Goal: Navigation & Orientation: Find specific page/section

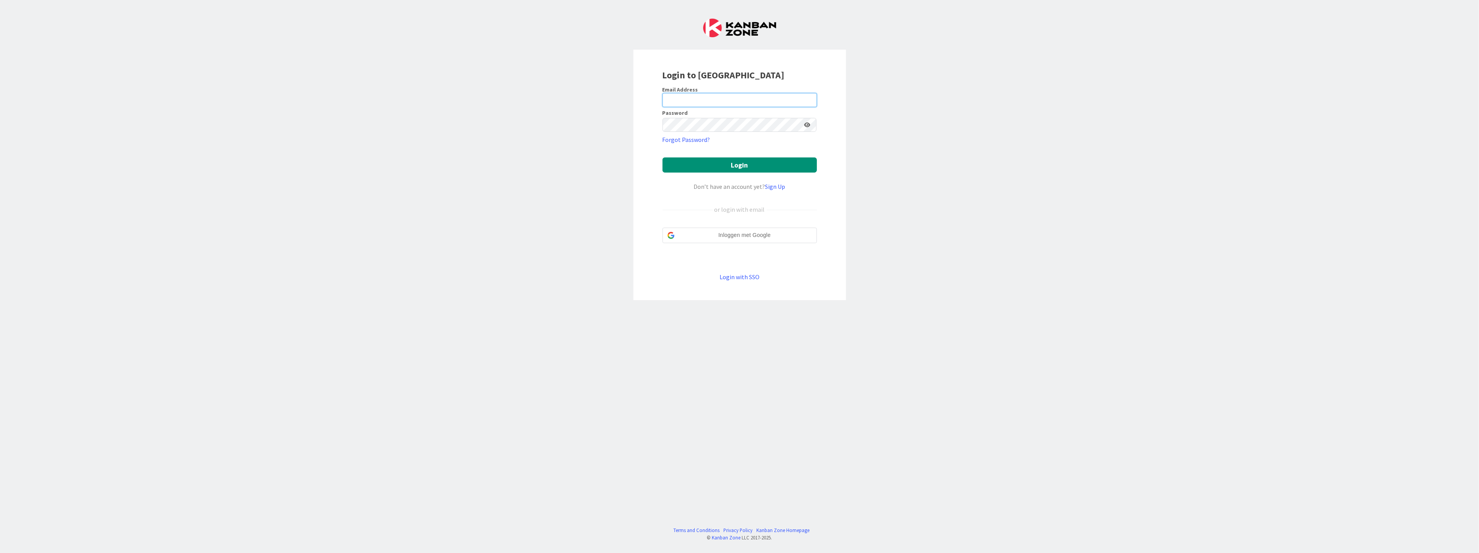
type input "[EMAIL_ADDRESS][PERSON_NAME][DOMAIN_NAME]"
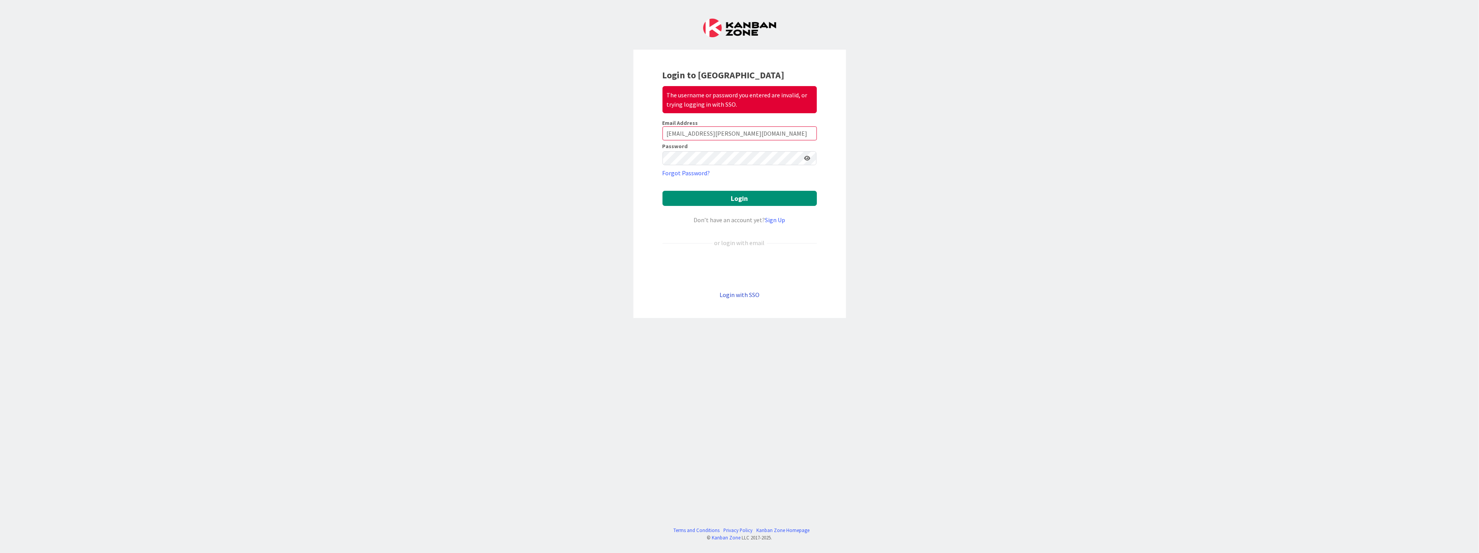
click at [746, 294] on link "Login with SSO" at bounding box center [740, 295] width 40 height 8
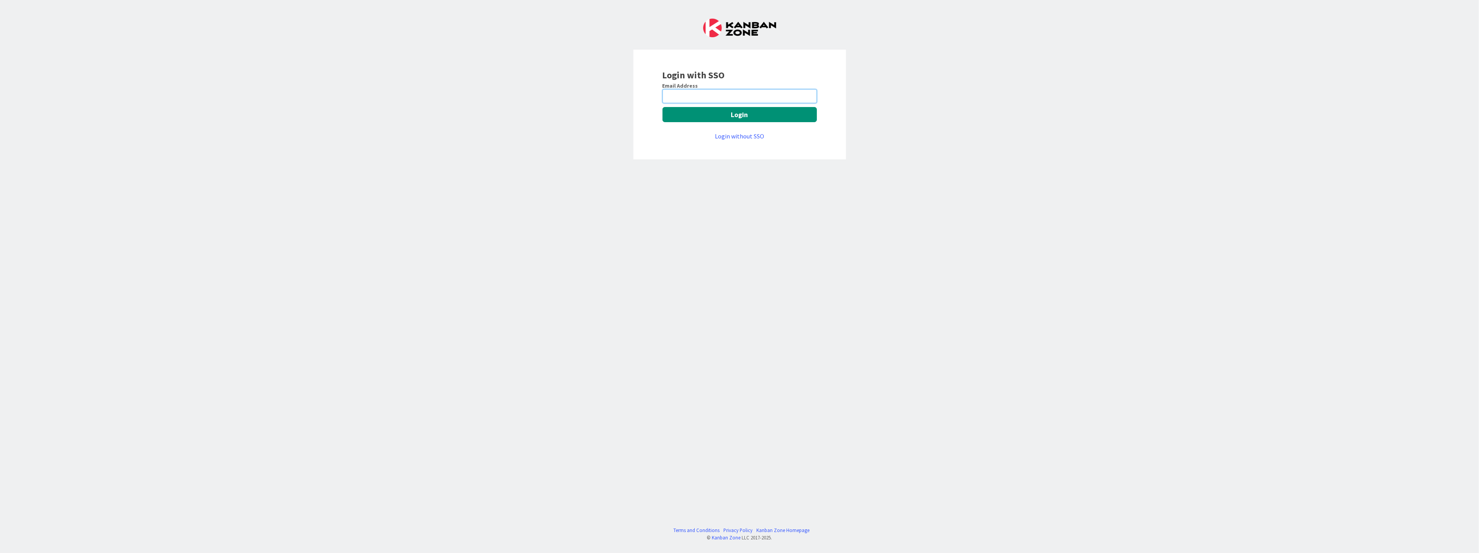
click at [697, 97] on input "email" at bounding box center [740, 96] width 154 height 14
click at [808, 96] on keeper-lock "Open Keeper Popup" at bounding box center [807, 96] width 9 height 9
type input "[EMAIL_ADDRESS][PERSON_NAME][DOMAIN_NAME]"
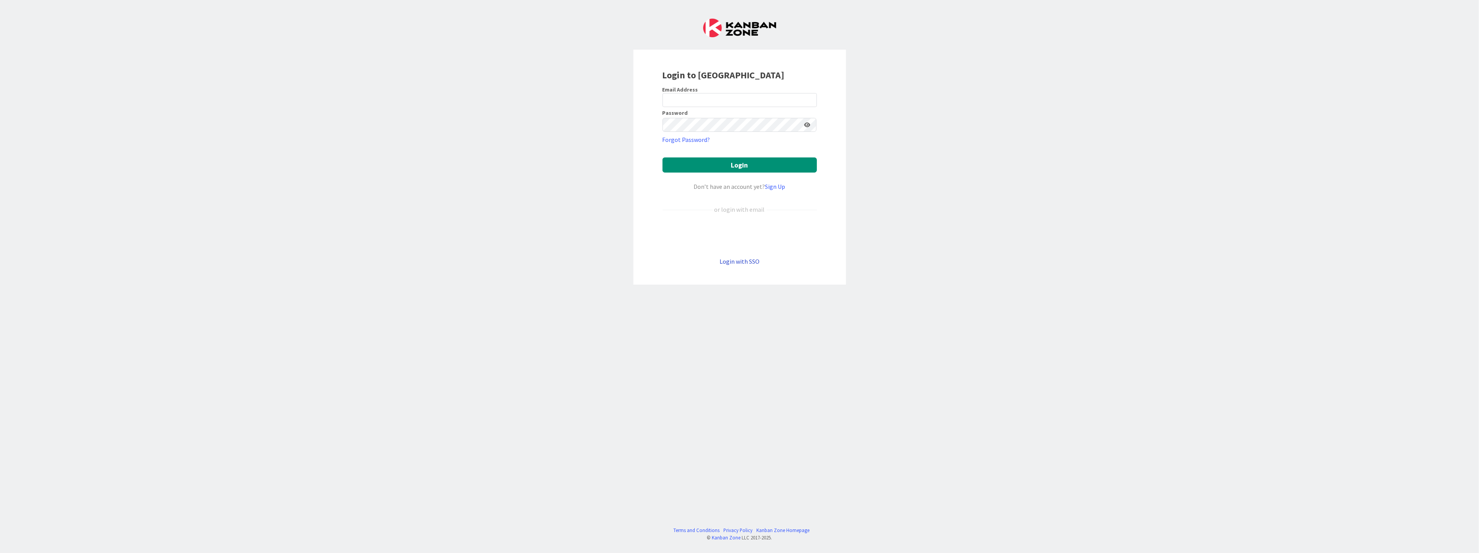
click at [741, 262] on link "Login with SSO" at bounding box center [740, 262] width 40 height 8
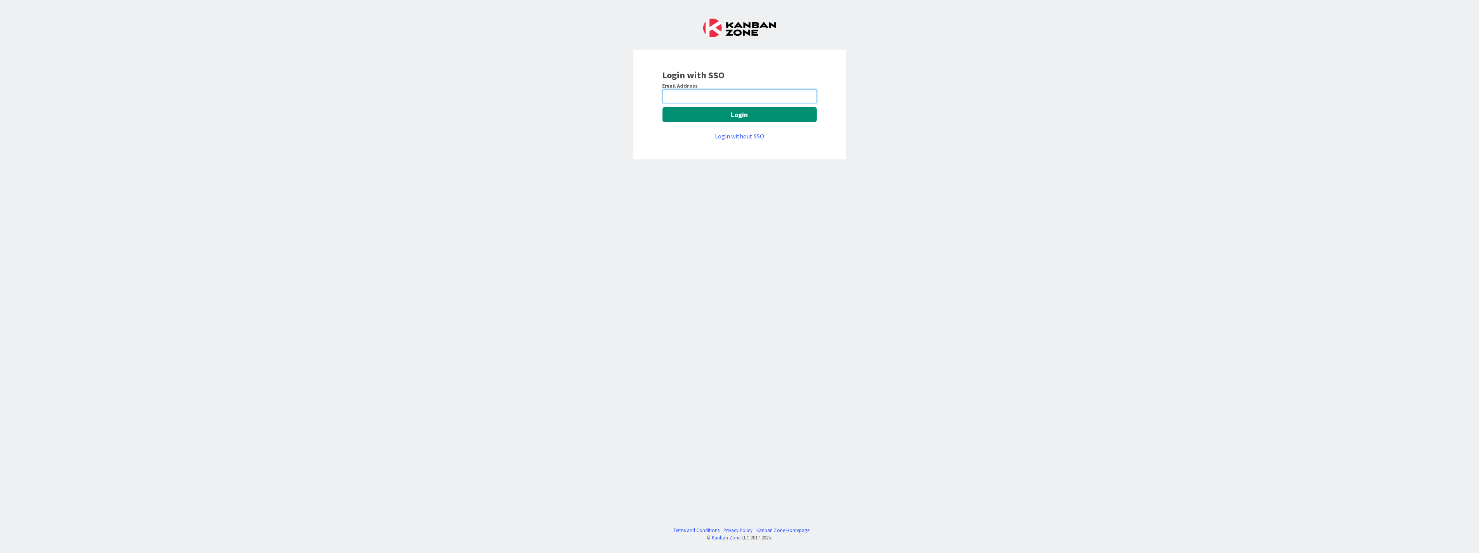
click at [703, 98] on input "email" at bounding box center [740, 96] width 154 height 14
type input "[EMAIL_ADDRESS][PERSON_NAME][DOMAIN_NAME]"
click at [706, 112] on button "Login" at bounding box center [740, 114] width 154 height 15
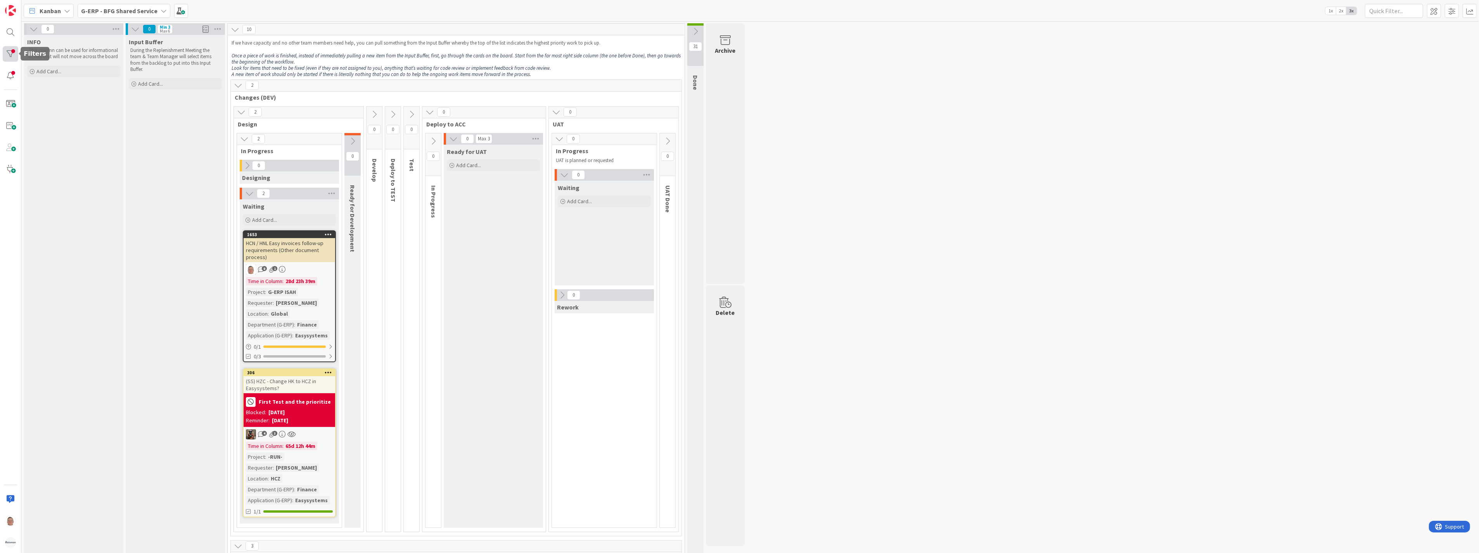
click at [12, 49] on div at bounding box center [11, 54] width 16 height 16
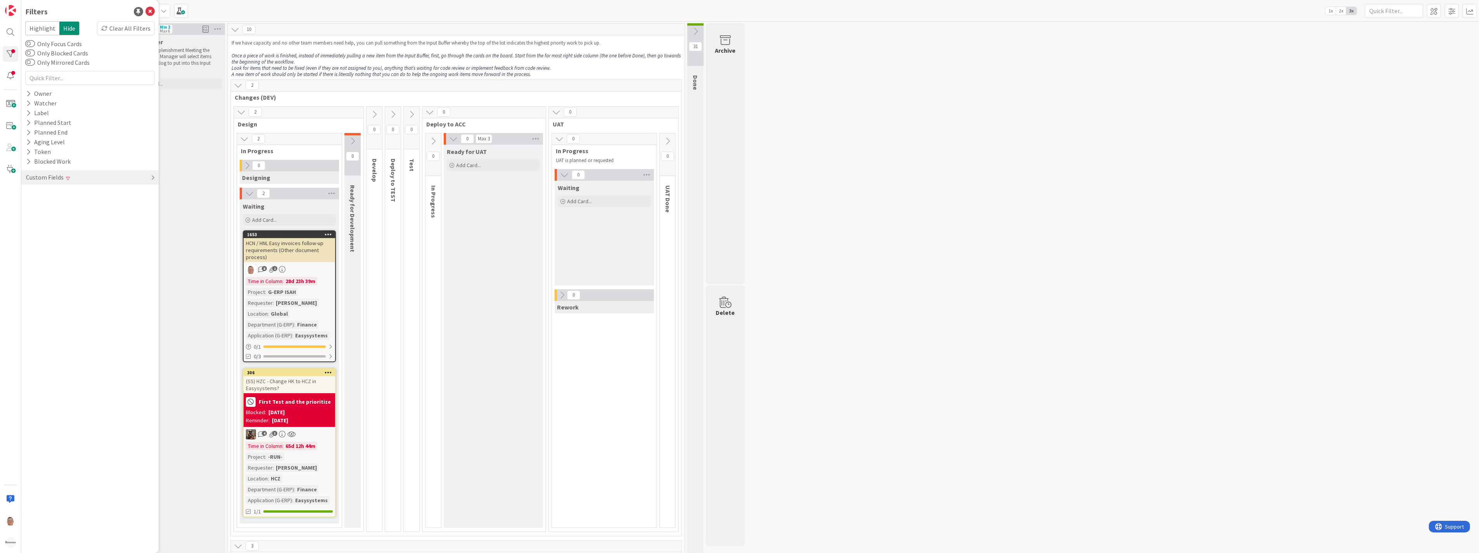
click at [150, 176] on div "Custom Fields" at bounding box center [89, 177] width 137 height 14
click at [120, 29] on div "Clear All Filters" at bounding box center [126, 28] width 58 height 14
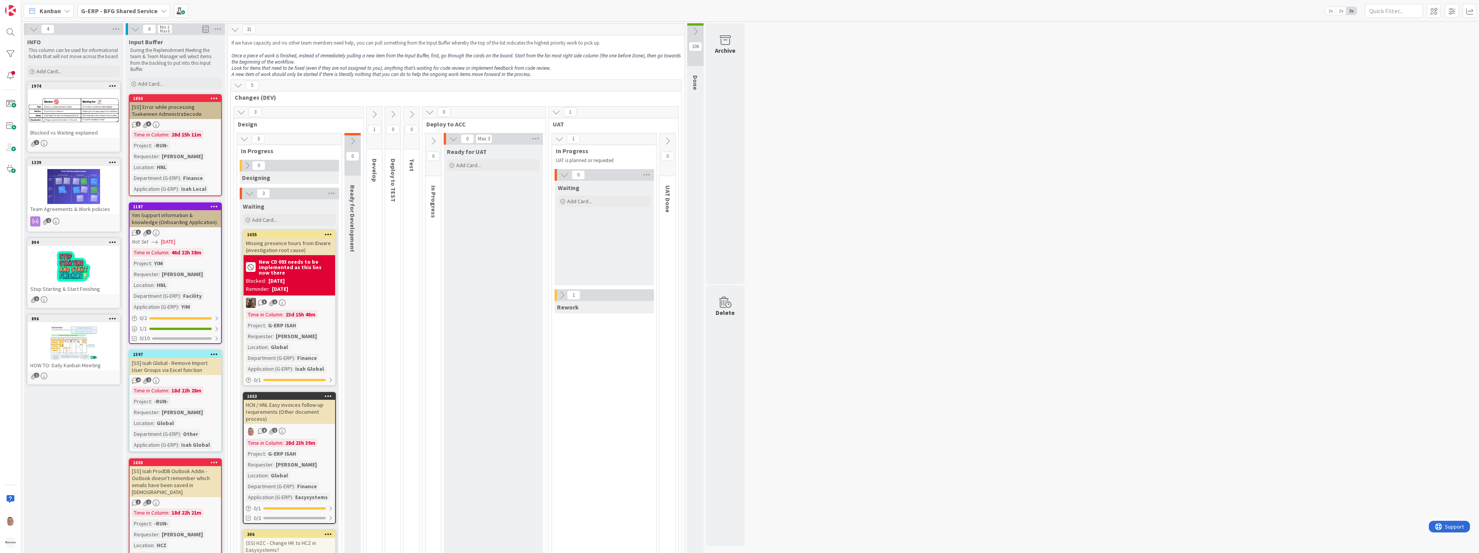
click at [145, 10] on b "G-ERP - BFG Shared Service" at bounding box center [119, 11] width 76 height 8
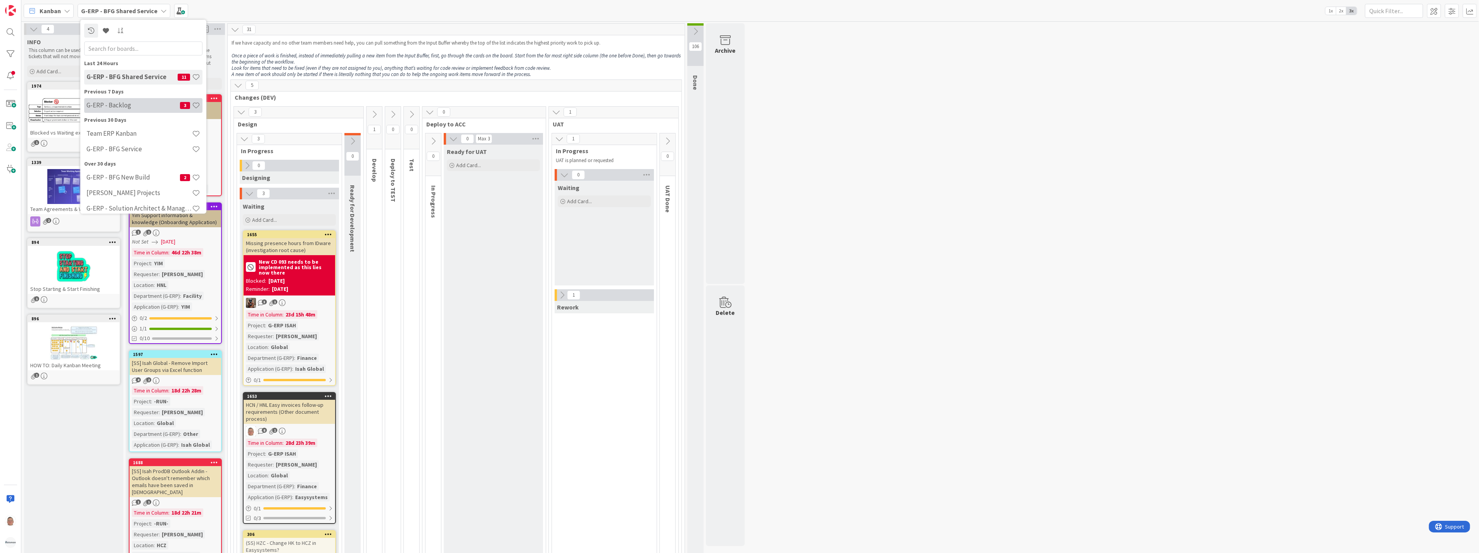
click at [105, 107] on h4 "G-ERP - Backlog" at bounding box center [133, 105] width 93 height 8
